Goal: Obtain resource: Download file/media

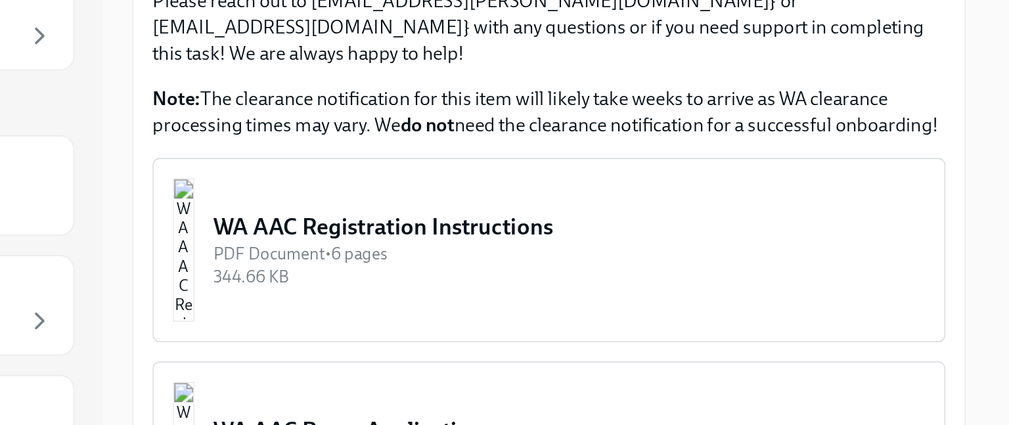
scroll to position [678, 0]
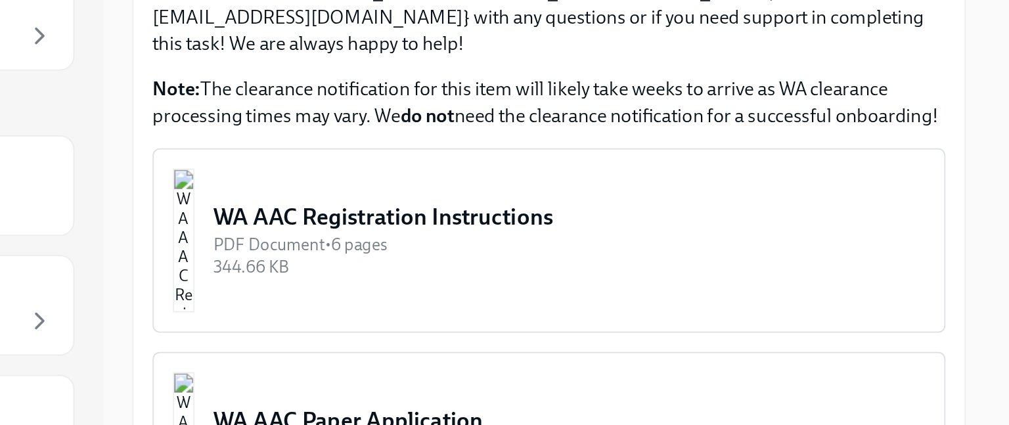
click at [490, 265] on div "WA AAC Registration Instructions" at bounding box center [529, 273] width 390 height 17
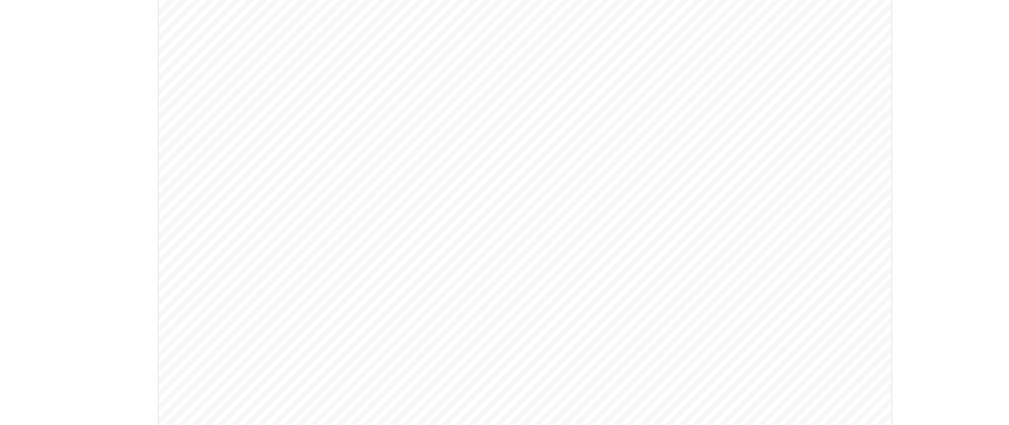
scroll to position [2113, 0]
click at [701, 347] on div at bounding box center [504, 210] width 1009 height 334
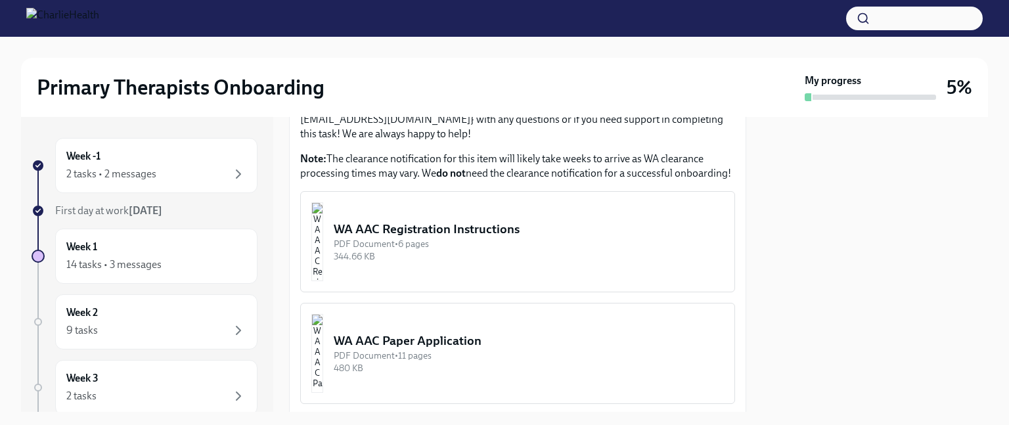
scroll to position [739, 0]
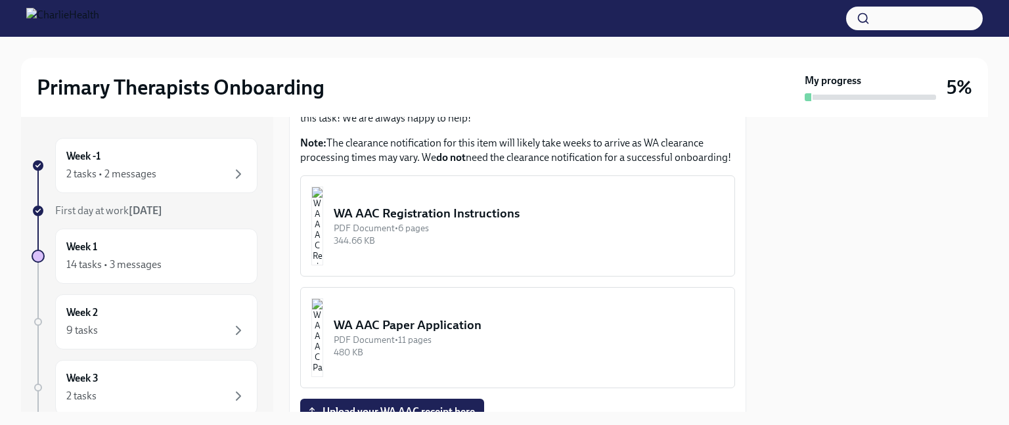
click at [457, 222] on div "PDF Document • 6 pages" at bounding box center [529, 228] width 390 height 12
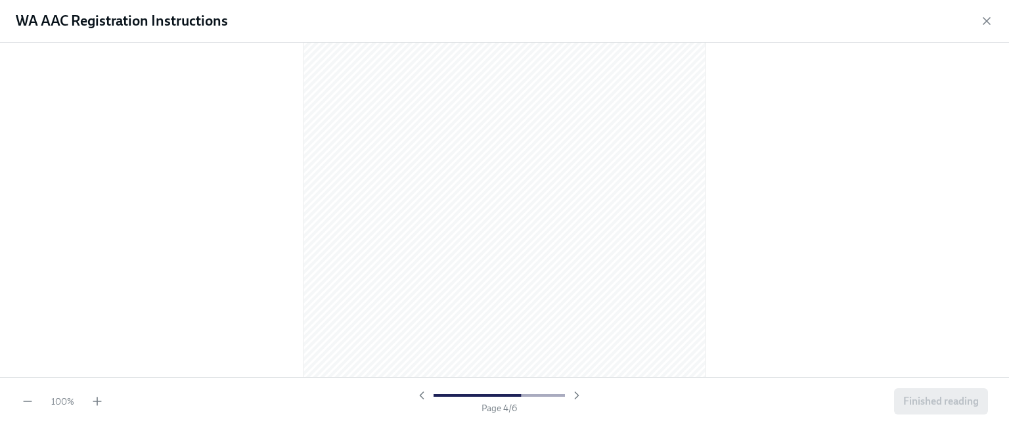
scroll to position [1645, 0]
